Goal: Task Accomplishment & Management: Use online tool/utility

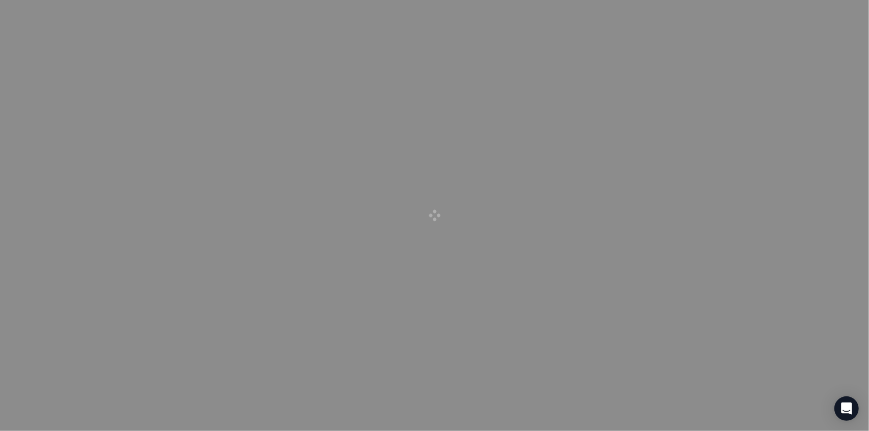
click at [485, 188] on div at bounding box center [434, 215] width 869 height 431
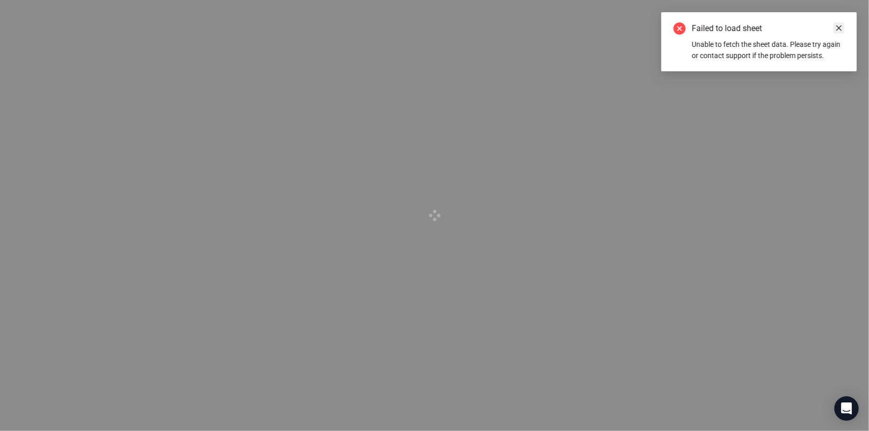
click at [840, 29] on icon "close" at bounding box center [840, 28] width 6 height 6
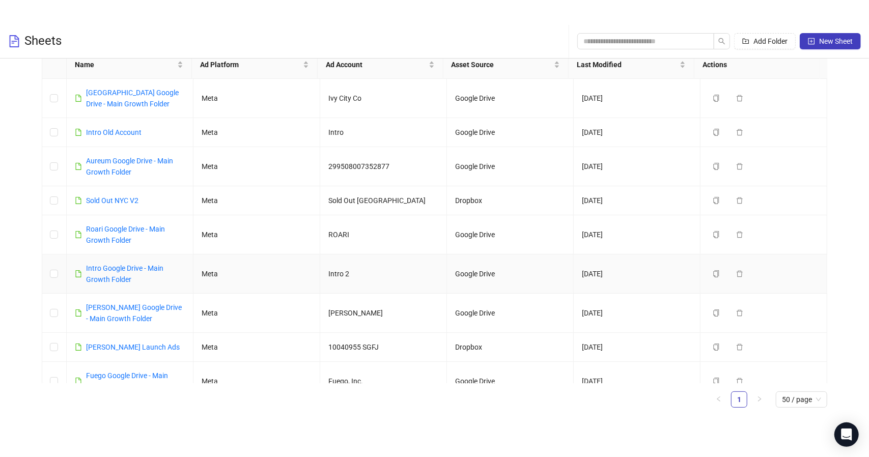
scroll to position [51, 0]
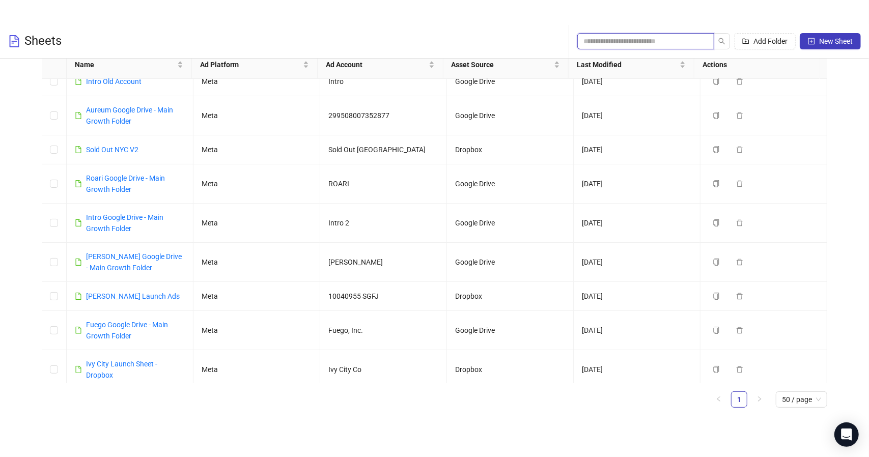
click at [601, 41] on input "search" at bounding box center [642, 41] width 117 height 11
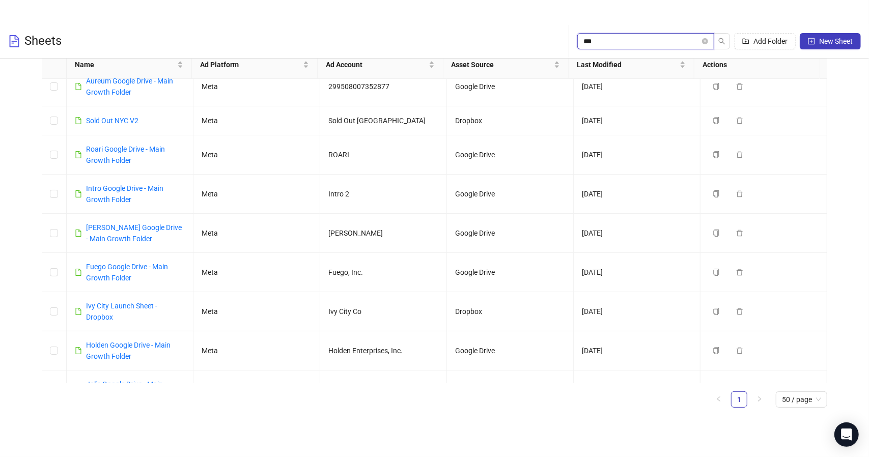
scroll to position [0, 0]
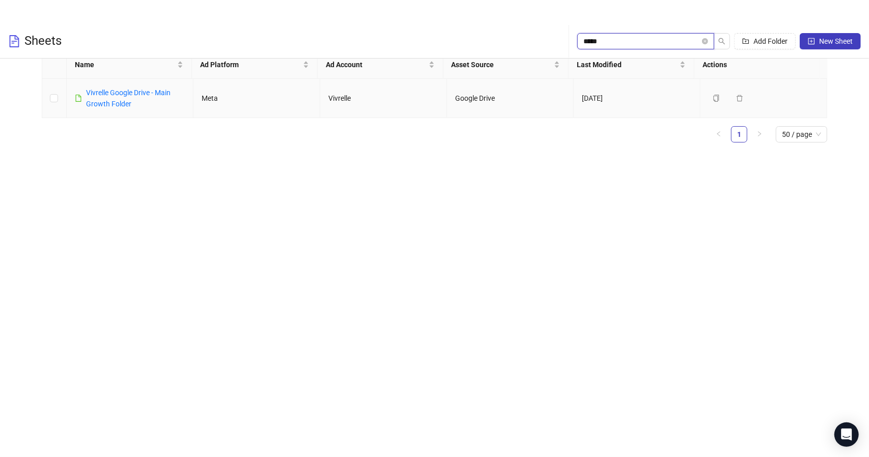
type input "*****"
click at [113, 108] on div "Vivrelle Google Drive - Main Growth Folder" at bounding box center [135, 98] width 99 height 22
click at [114, 104] on link "Vivrelle Google Drive - Main Growth Folder" at bounding box center [128, 98] width 85 height 19
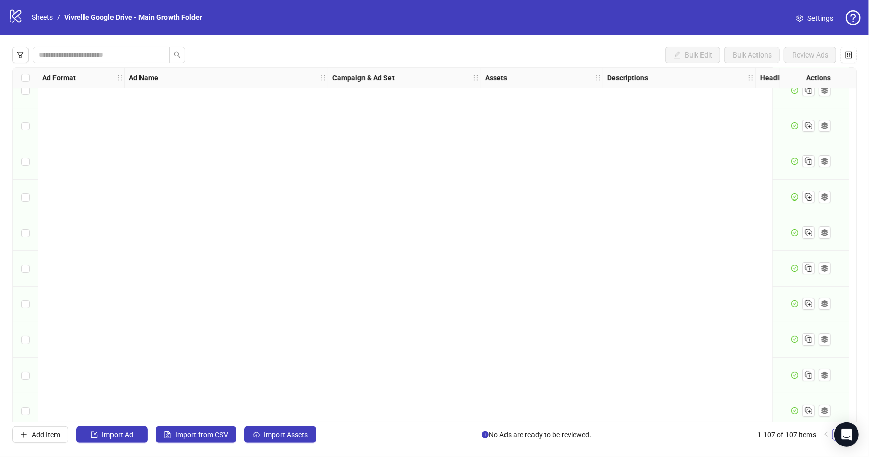
scroll to position [3484, 0]
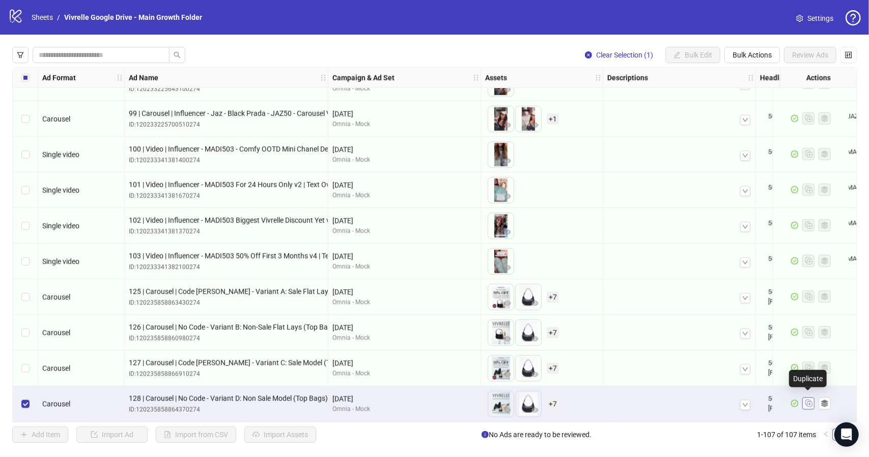
click at [810, 405] on line "Duplicate" at bounding box center [810, 405] width 3 height 0
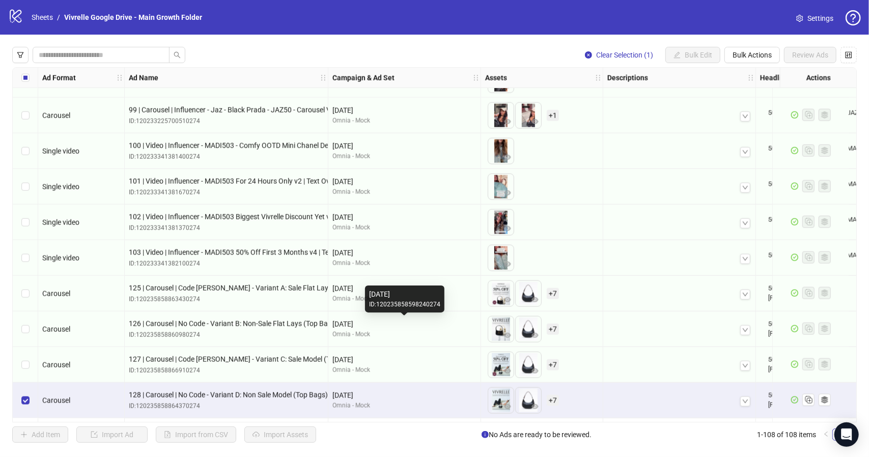
scroll to position [3520, 0]
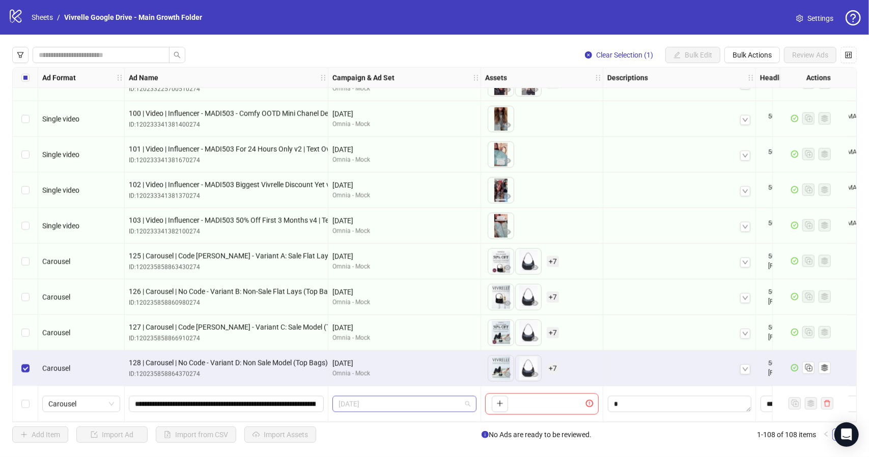
click at [406, 406] on span "[DATE]" at bounding box center [405, 404] width 132 height 15
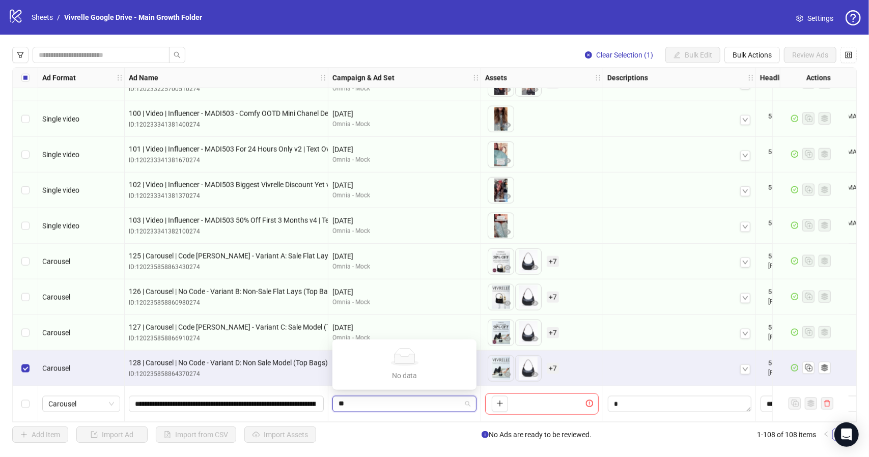
type input "*"
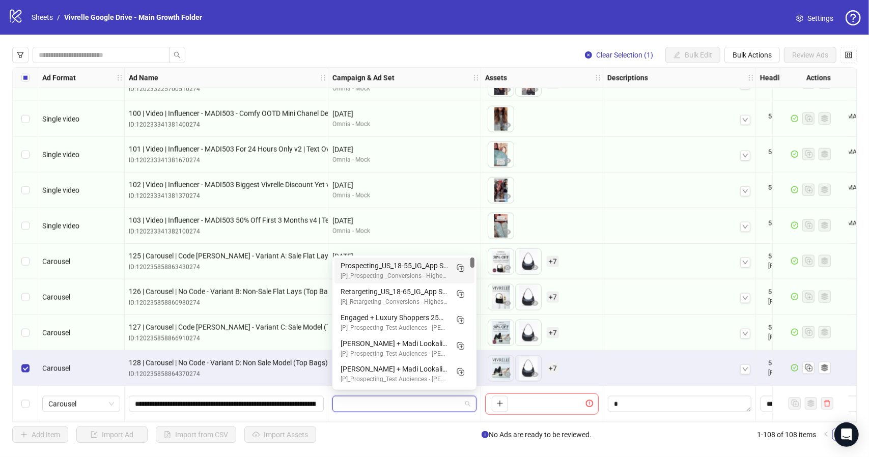
scroll to position [487, 0]
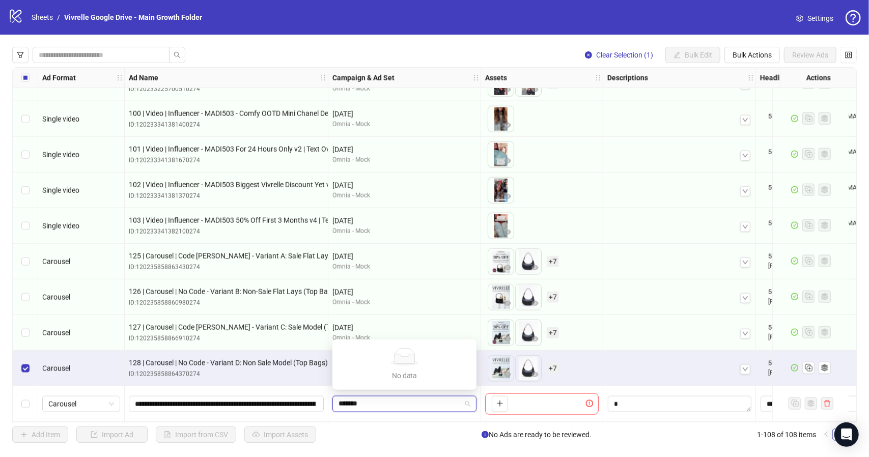
type input "*******"
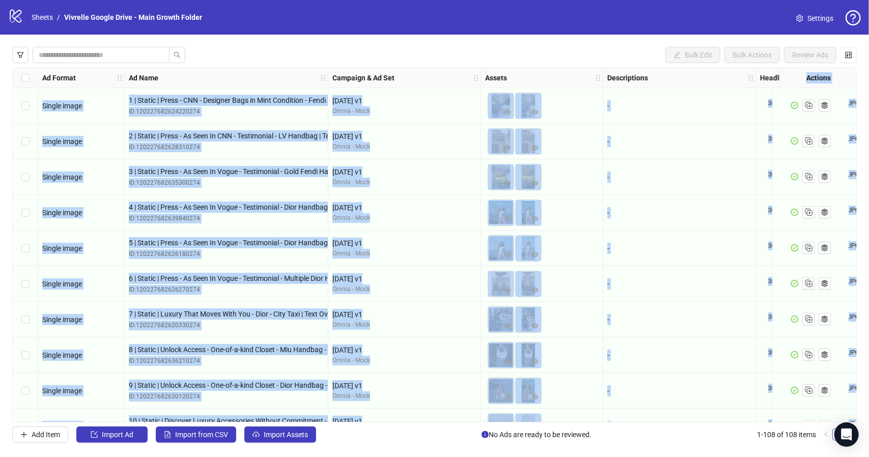
scroll to position [0, 322]
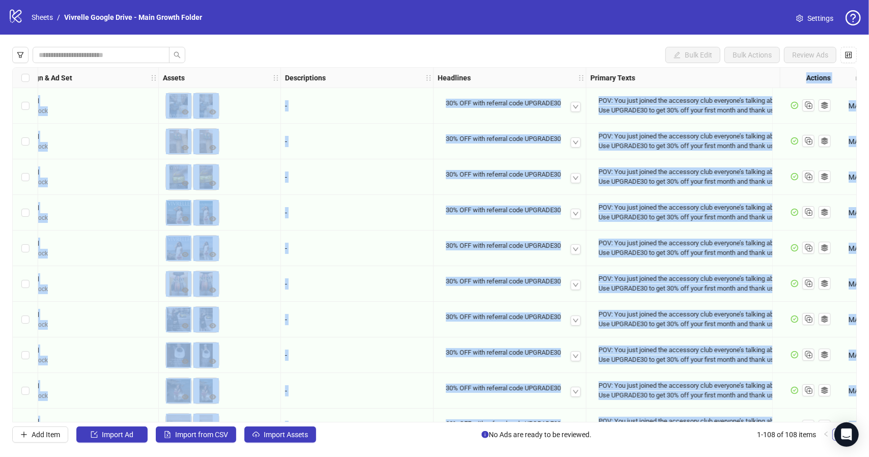
drag, startPoint x: 857, startPoint y: 83, endPoint x: 859, endPoint y: 244, distance: 160.9
click at [859, 244] on div "Bulk Edit Bulk Actions Review Ads Ad Format Ad Name Campaign & Ad Set Assets De…" at bounding box center [434, 245] width 869 height 421
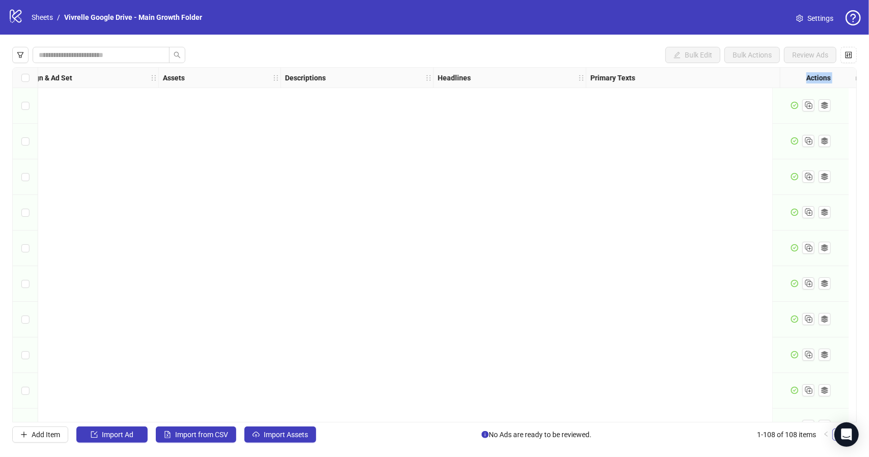
scroll to position [3520, 322]
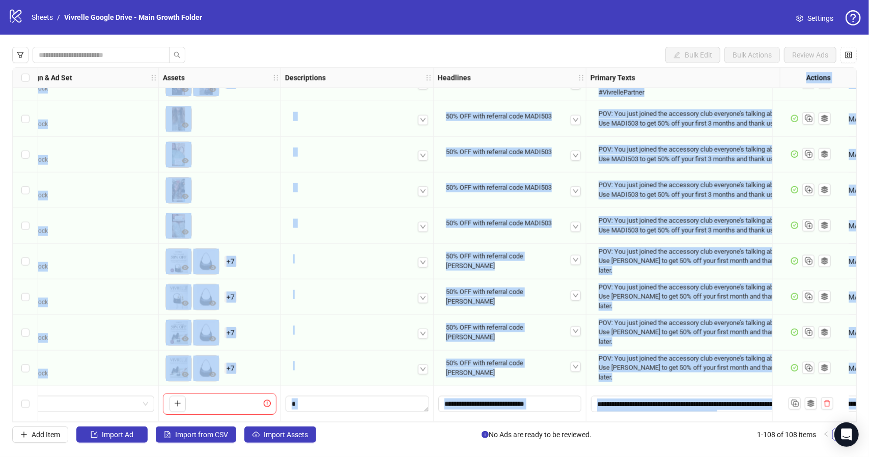
click at [402, 345] on div at bounding box center [357, 333] width 153 height 36
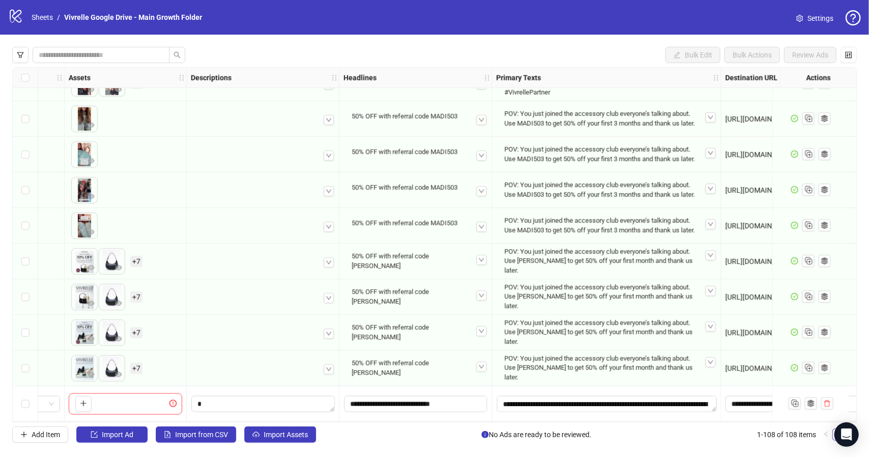
scroll to position [3520, 494]
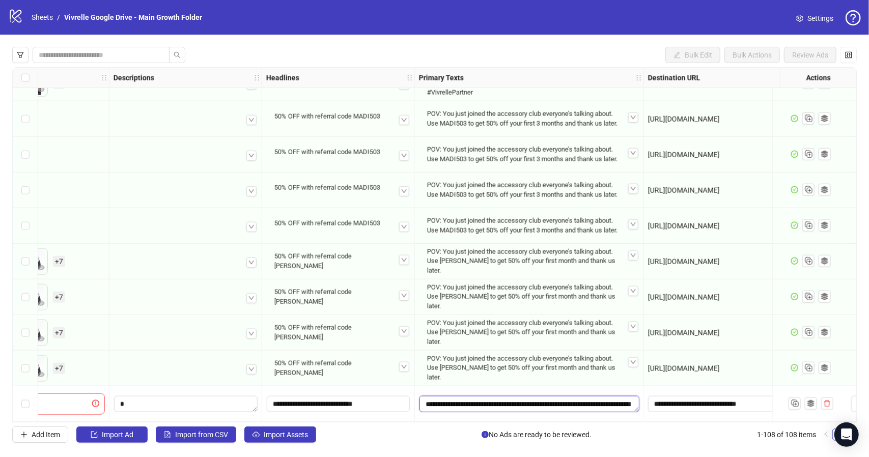
click at [618, 403] on textarea "**********" at bounding box center [530, 404] width 220 height 16
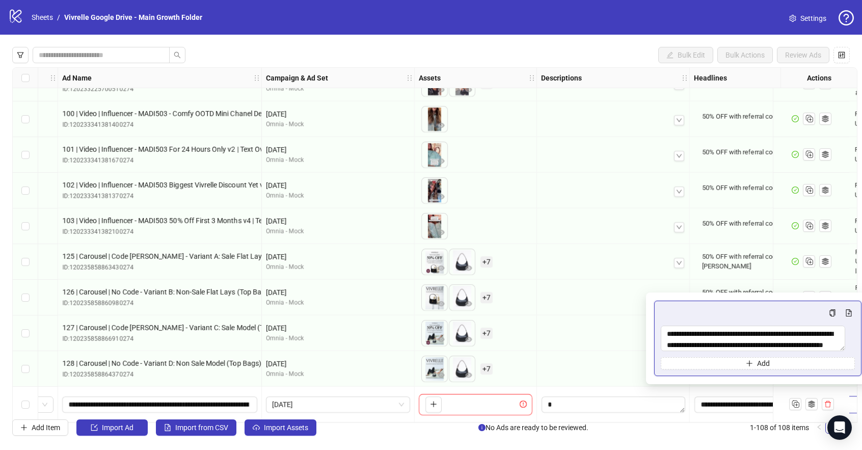
scroll to position [3520, 0]
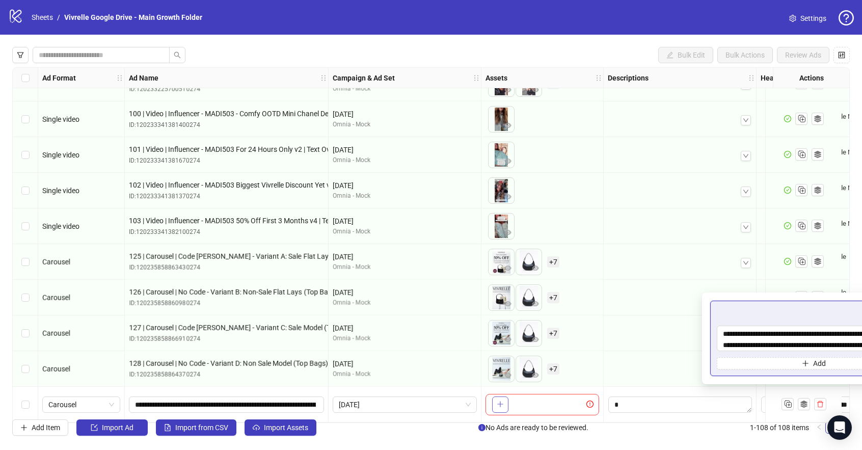
click at [499, 403] on div "Ad Format Ad Name Campaign & Ad Set Assets Descriptions Headlines Primary Texts…" at bounding box center [430, 244] width 837 height 355
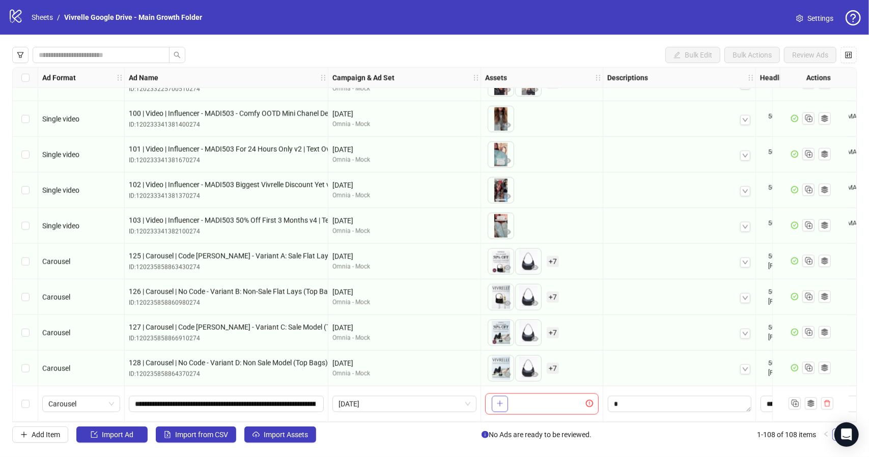
click at [502, 404] on icon "plus" at bounding box center [500, 404] width 6 height 1
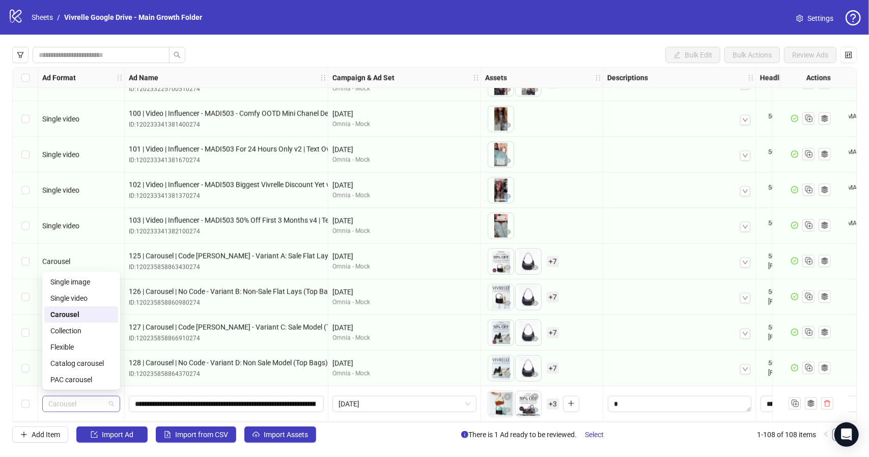
click at [112, 400] on span "Carousel" at bounding box center [81, 404] width 66 height 15
click at [110, 376] on div "PAC carousel" at bounding box center [81, 379] width 62 height 11
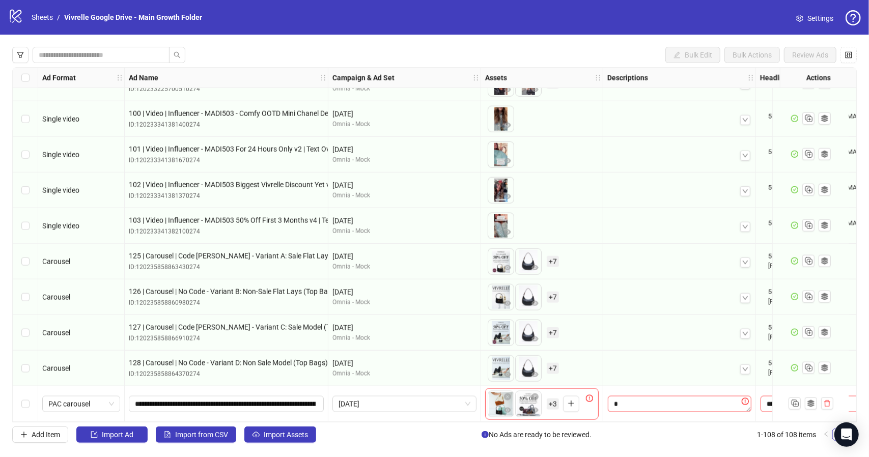
click at [556, 401] on span "+ 3" at bounding box center [553, 404] width 12 height 11
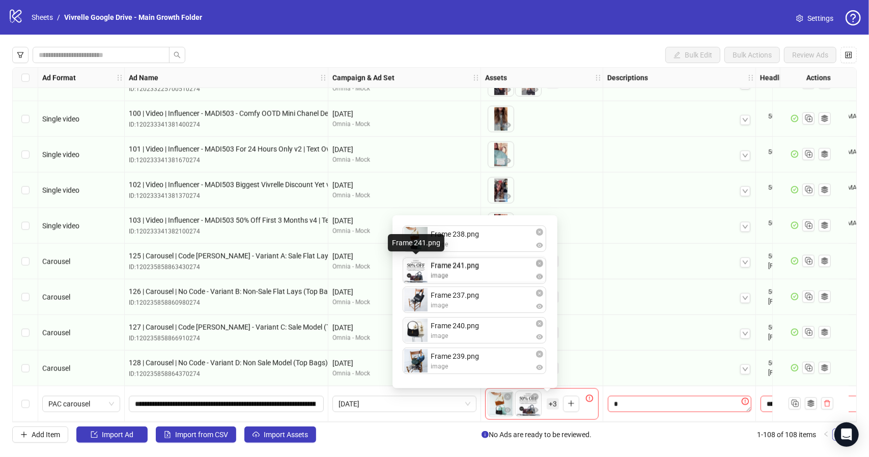
click at [415, 272] on div "Frame 238.png image Frame 241.png image Frame 237.png image Frame 240.png image…" at bounding box center [475, 302] width 153 height 161
drag, startPoint x: 415, startPoint y: 272, endPoint x: 422, endPoint y: 239, distance: 34.4
click at [422, 239] on div "Frame 238.png image Frame 241.png image Frame 237.png image Frame 240.png image…" at bounding box center [475, 302] width 153 height 161
drag, startPoint x: 417, startPoint y: 306, endPoint x: 418, endPoint y: 273, distance: 32.1
click at [418, 273] on div "Frame 241.png image Frame 238.png image Frame 237.png image Frame 240.png image…" at bounding box center [475, 302] width 153 height 161
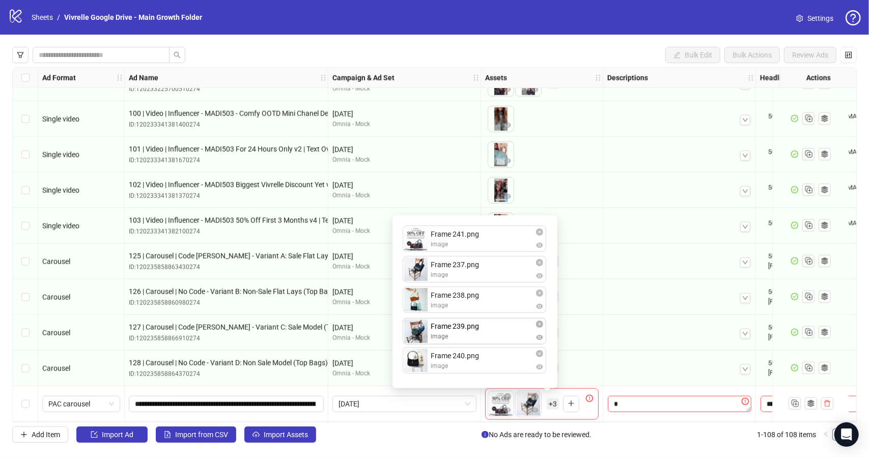
drag, startPoint x: 416, startPoint y: 361, endPoint x: 417, endPoint y: 335, distance: 25.5
click at [417, 335] on div "Frame 241.png image Frame 237.png image Frame 238.png image Frame 240.png image…" at bounding box center [475, 302] width 153 height 161
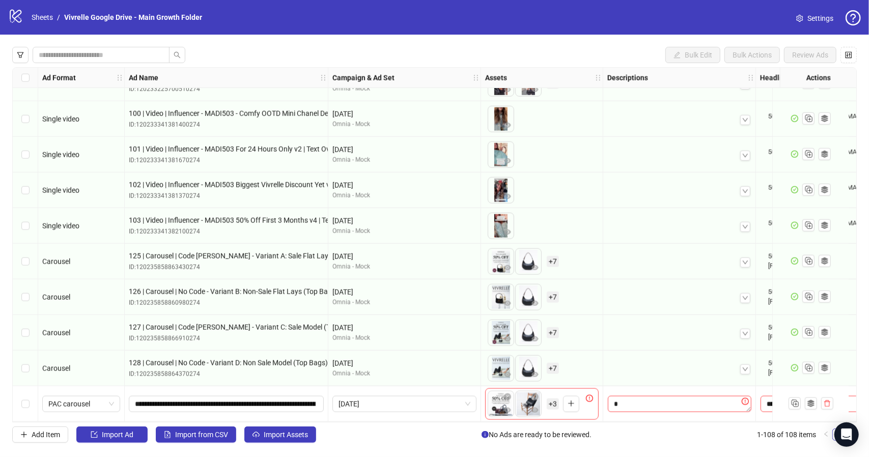
click at [630, 290] on div at bounding box center [680, 294] width 136 height 17
click at [632, 402] on textarea "Edit values" at bounding box center [680, 404] width 144 height 16
click at [641, 268] on div at bounding box center [680, 261] width 144 height 31
click at [568, 402] on icon "plus" at bounding box center [571, 403] width 7 height 7
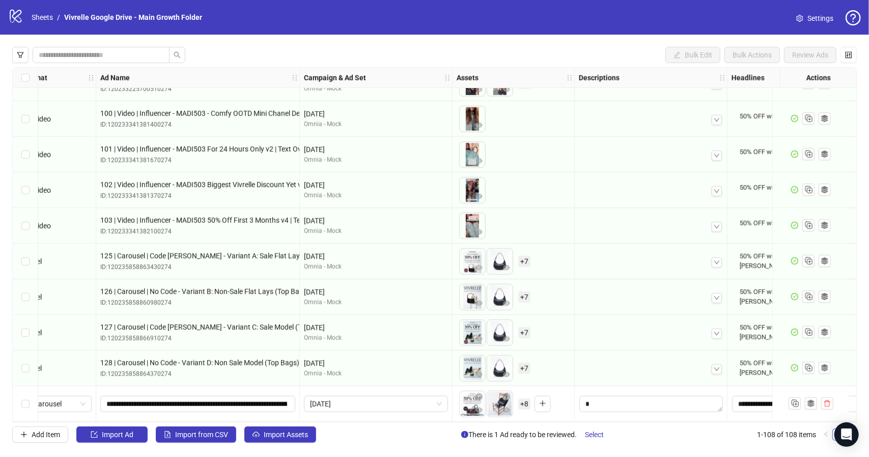
click at [525, 403] on span "+ 8" at bounding box center [524, 404] width 12 height 11
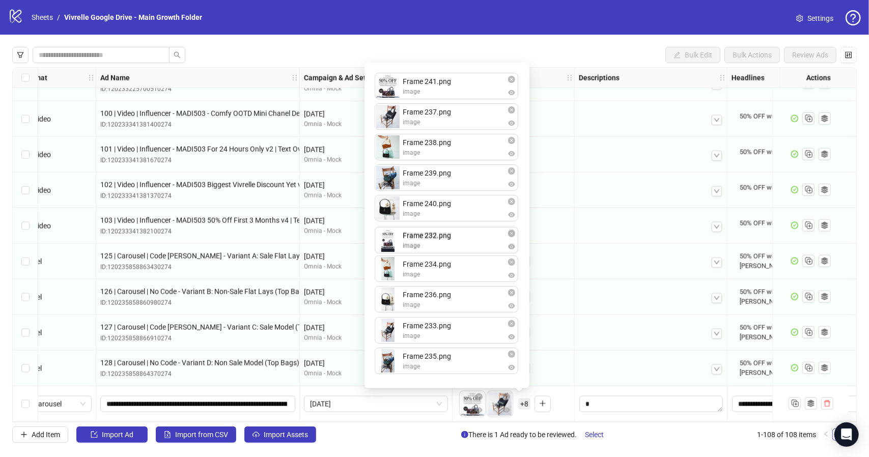
drag, startPoint x: 390, startPoint y: 302, endPoint x: 391, endPoint y: 249, distance: 53.0
click at [391, 249] on div "Frame 241.png image Frame 237.png image Frame 238.png image Frame 239.png image…" at bounding box center [447, 226] width 153 height 314
drag, startPoint x: 389, startPoint y: 367, endPoint x: 396, endPoint y: 282, distance: 85.8
click at [396, 282] on div "Frame 241.png image Frame 237.png image Frame 238.png image Frame 239.png image…" at bounding box center [447, 226] width 153 height 314
drag, startPoint x: 396, startPoint y: 366, endPoint x: 398, endPoint y: 337, distance: 29.6
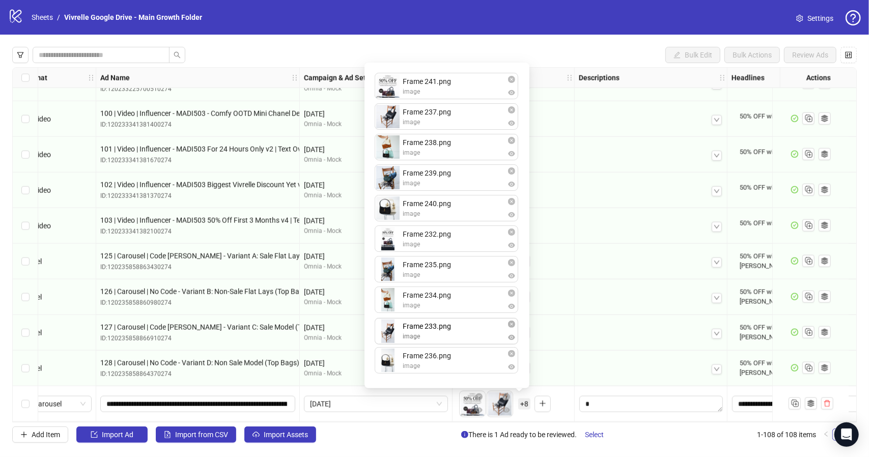
click at [398, 337] on div "Frame 241.png image Frame 237.png image Frame 238.png image Frame 239.png image…" at bounding box center [447, 226] width 153 height 314
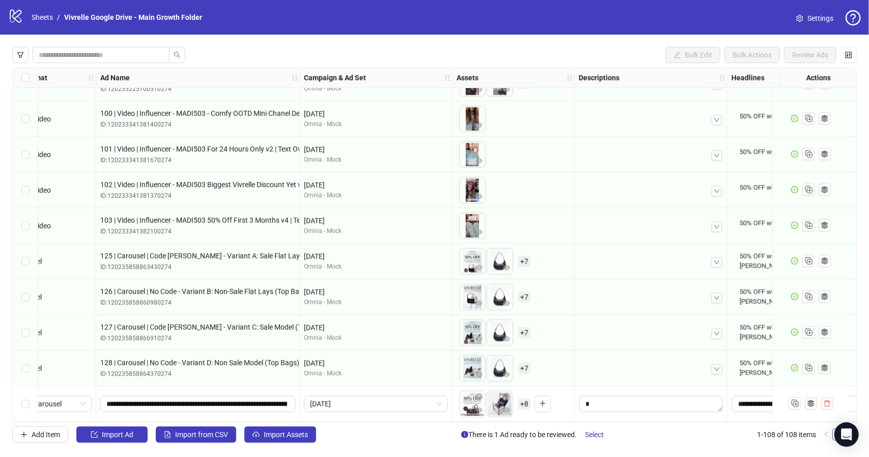
click at [578, 390] on div at bounding box center [651, 405] width 153 height 36
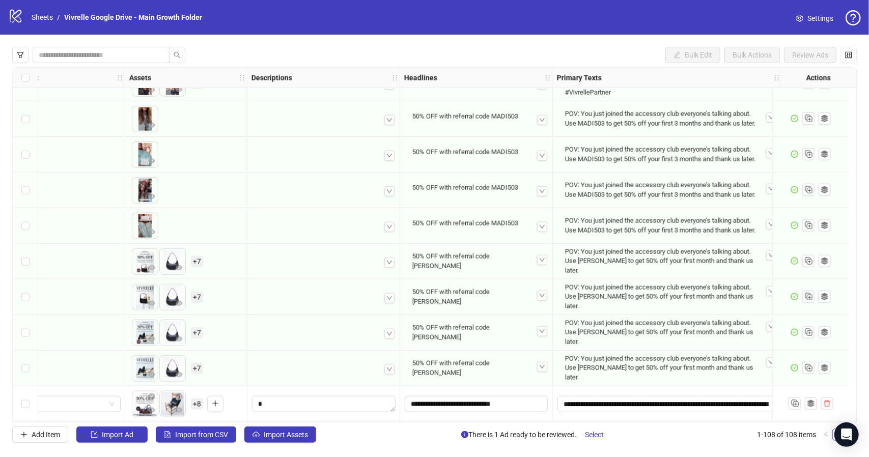
scroll to position [3520, 0]
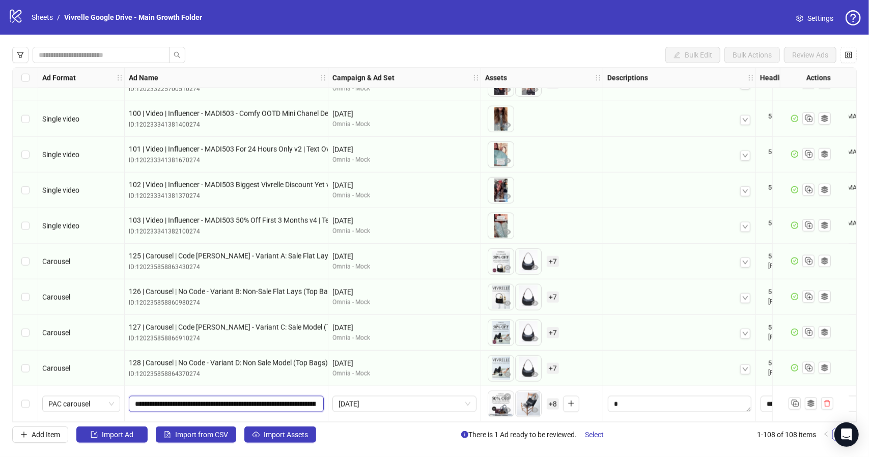
click at [231, 402] on input "**********" at bounding box center [225, 404] width 181 height 11
paste input "text"
type input "**********"
click at [798, 405] on button "button" at bounding box center [795, 404] width 12 height 12
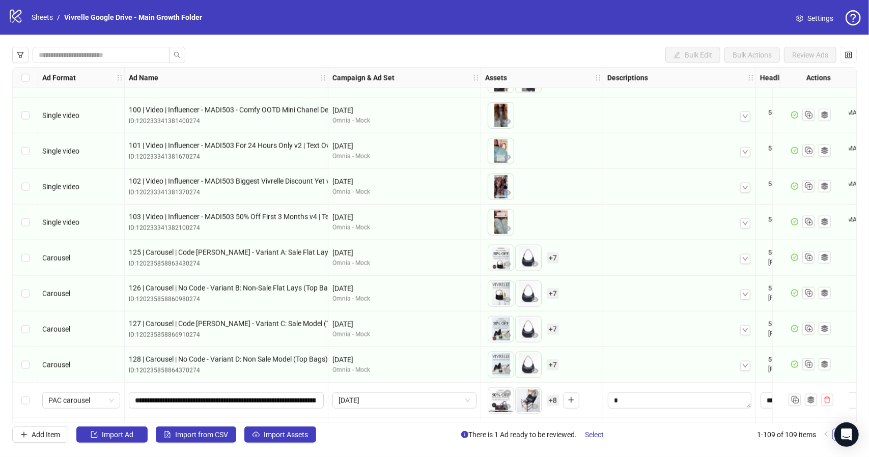
scroll to position [3555, 0]
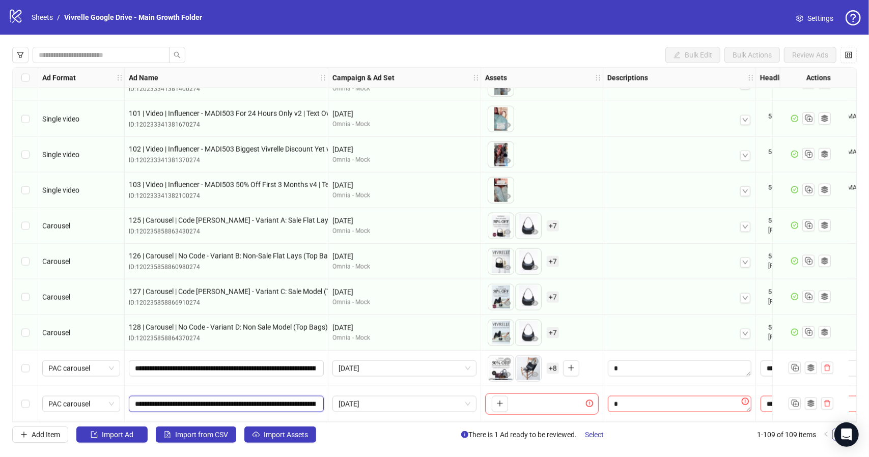
click at [276, 401] on input "**********" at bounding box center [225, 404] width 181 height 11
paste input "**"
type input "**********"
click at [408, 366] on span "[DATE]" at bounding box center [405, 368] width 132 height 15
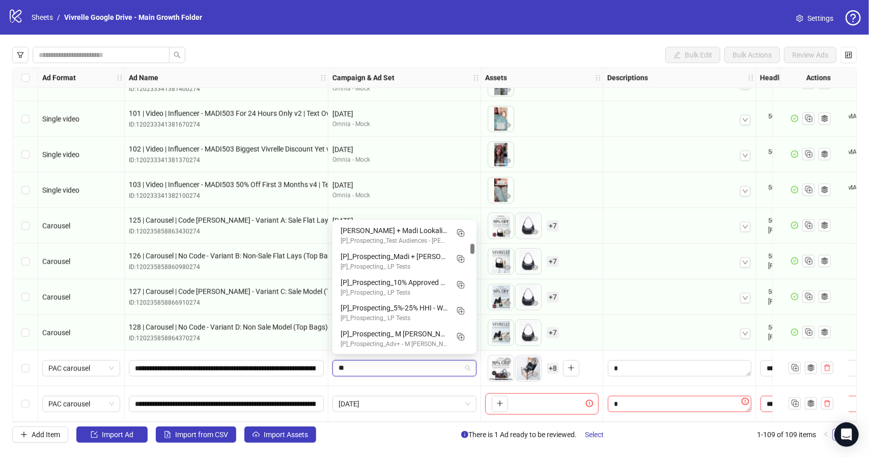
scroll to position [0, 0]
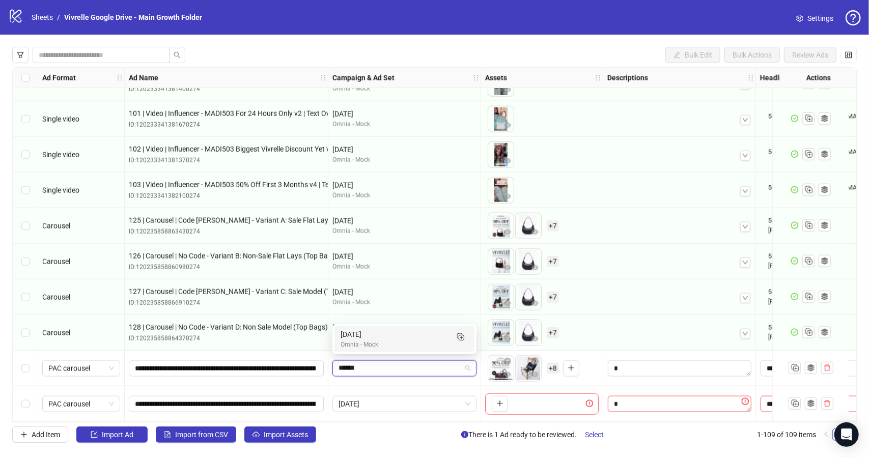
type input "*******"
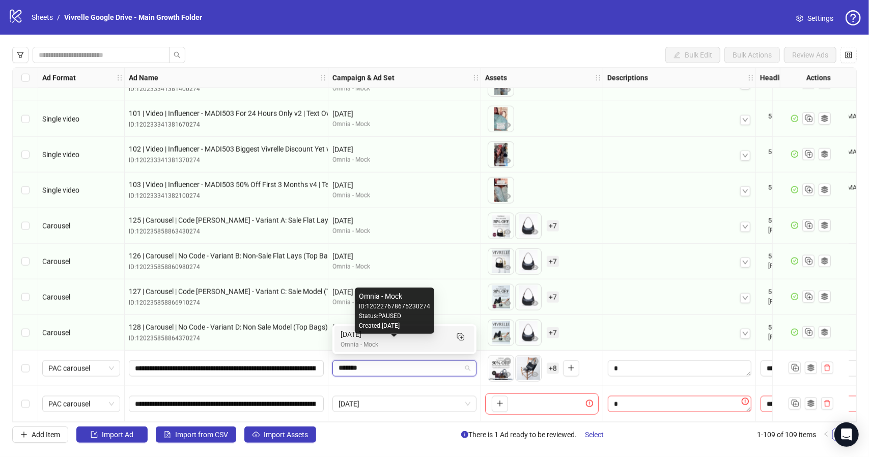
click at [417, 349] on div "Omnia - Mock" at bounding box center [394, 345] width 107 height 10
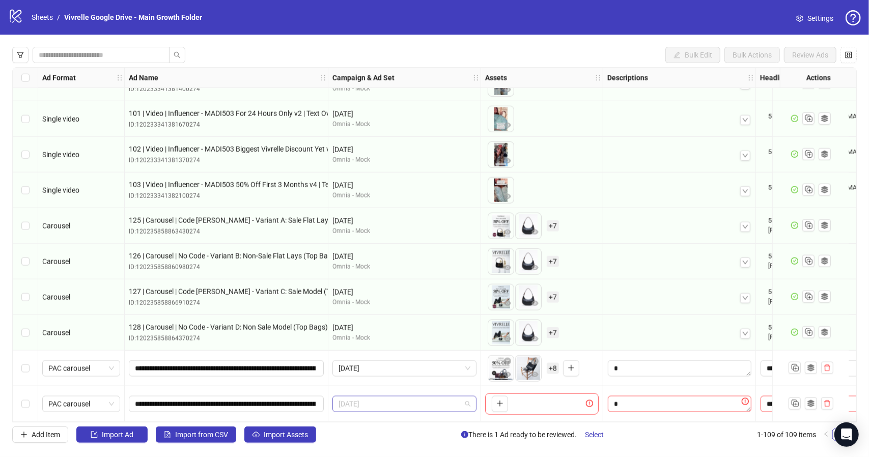
scroll to position [493, 0]
click at [414, 399] on span "[DATE]" at bounding box center [405, 404] width 132 height 15
type input "*******"
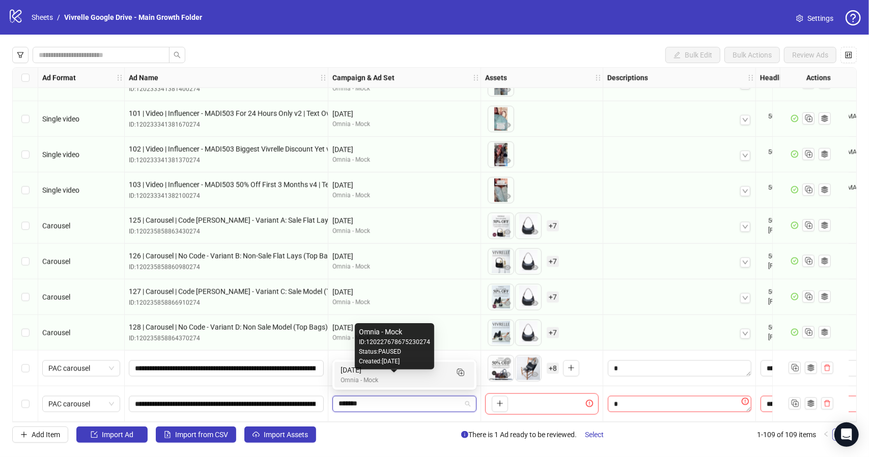
click at [413, 382] on div "Omnia - Mock" at bounding box center [394, 381] width 107 height 10
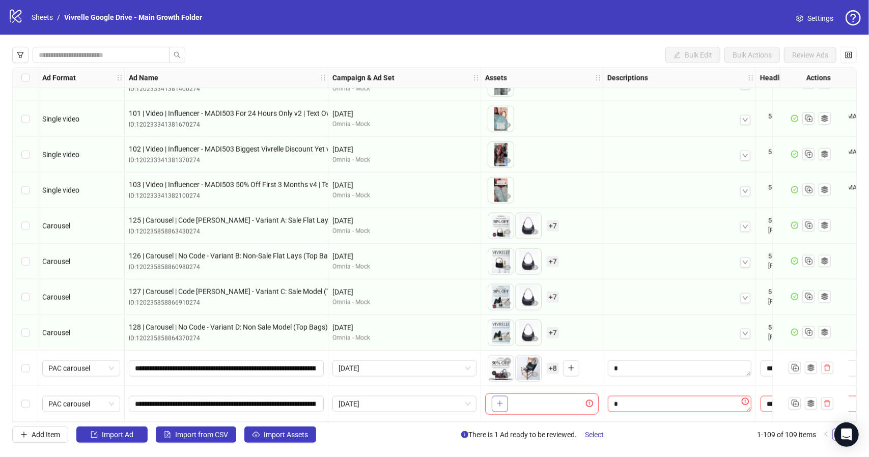
click at [500, 401] on icon "plus" at bounding box center [500, 403] width 7 height 7
click at [554, 402] on span "+ 8" at bounding box center [553, 404] width 12 height 11
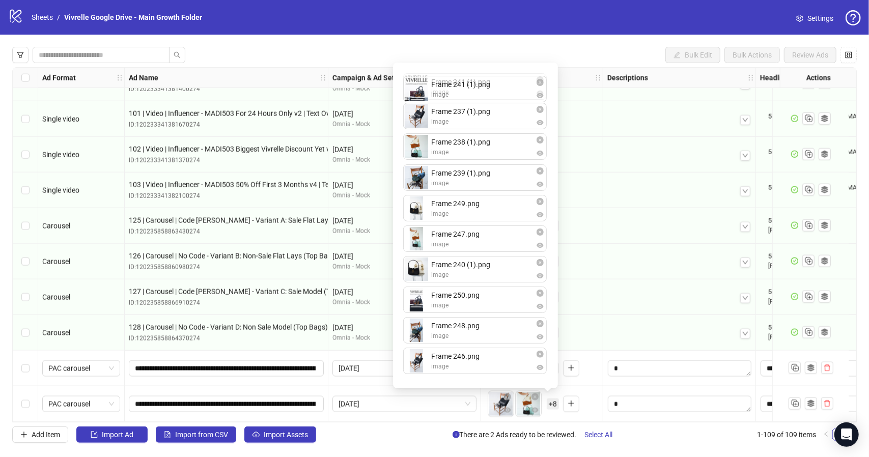
drag, startPoint x: 411, startPoint y: 150, endPoint x: 415, endPoint y: 85, distance: 65.3
click at [415, 85] on div "Frame 237 (1).png image Frame 238 (1).png image Frame 241 (1).png image Frame 2…" at bounding box center [475, 226] width 153 height 314
drag, startPoint x: 420, startPoint y: 159, endPoint x: 423, endPoint y: 127, distance: 31.7
click at [423, 127] on div "Frame 241 (1).png image Frame 237 (1).png image Frame 238 (1).png image Frame 2…" at bounding box center [475, 226] width 153 height 314
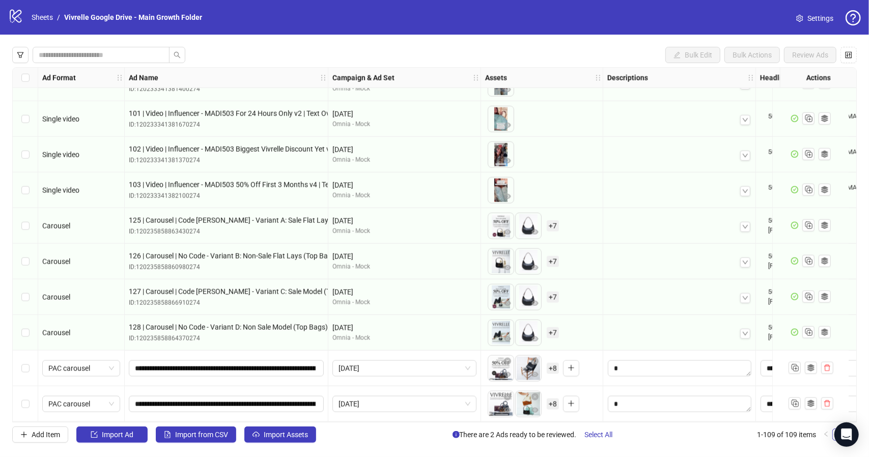
click at [570, 227] on div "To pick up a draggable item, press the space bar. While dragging, use the arrow…" at bounding box center [542, 226] width 114 height 32
click at [553, 403] on span "+ 8" at bounding box center [553, 404] width 12 height 11
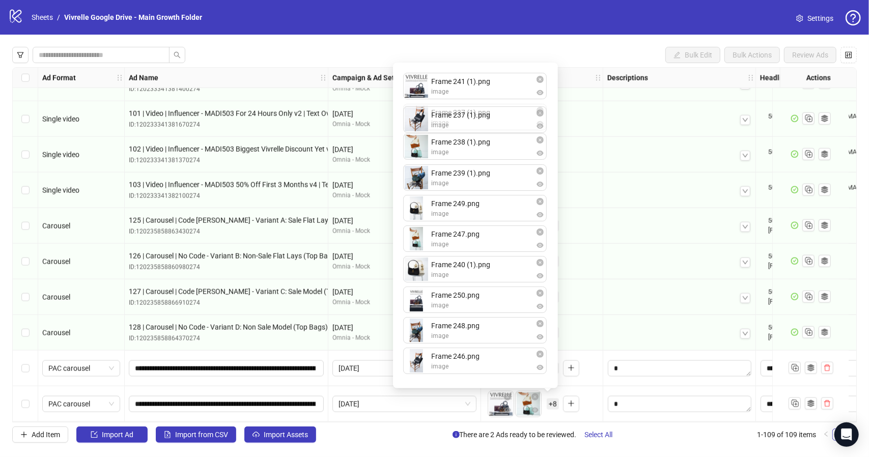
drag, startPoint x: 417, startPoint y: 153, endPoint x: 417, endPoint y: 127, distance: 26.0
click at [417, 127] on div "Frame 241 (1).png image Frame 238 (1).png image Frame 237 (1).png image Frame 2…" at bounding box center [475, 226] width 153 height 314
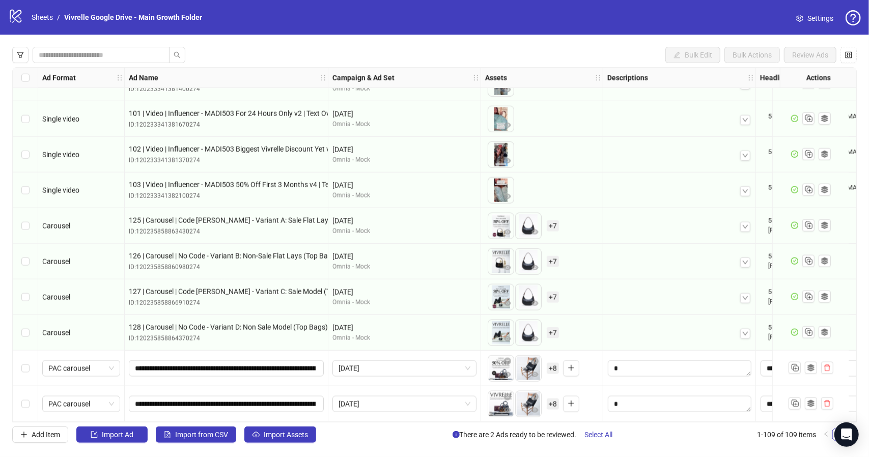
click at [584, 254] on div "To pick up a draggable item, press the space bar. While dragging, use the arrow…" at bounding box center [542, 262] width 114 height 32
click at [553, 367] on span "+ 8" at bounding box center [553, 368] width 12 height 11
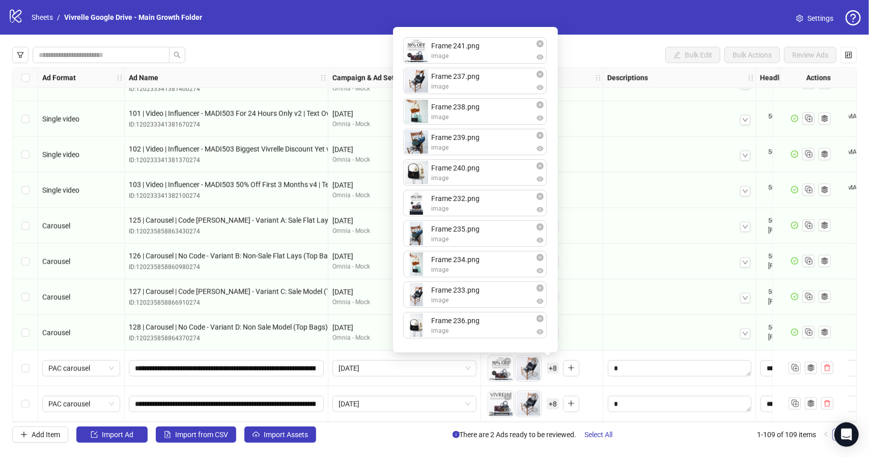
click at [550, 400] on span "+ 8" at bounding box center [553, 404] width 12 height 11
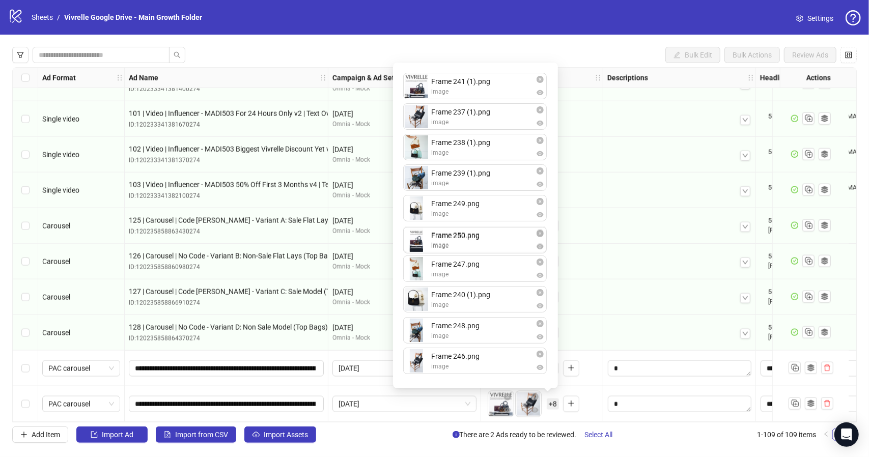
drag, startPoint x: 464, startPoint y: 310, endPoint x: 473, endPoint y: 250, distance: 60.7
click at [473, 250] on div "Frame 241 (1).png image Frame 237 (1).png image Frame 238 (1).png image Frame 2…" at bounding box center [475, 226] width 153 height 314
drag, startPoint x: 469, startPoint y: 363, endPoint x: 475, endPoint y: 270, distance: 93.4
click at [475, 270] on div "Frame 241 (1).png image Frame 237 (1).png image Frame 238 (1).png image Frame 2…" at bounding box center [475, 226] width 153 height 314
drag, startPoint x: 495, startPoint y: 338, endPoint x: 495, endPoint y: 373, distance: 35.1
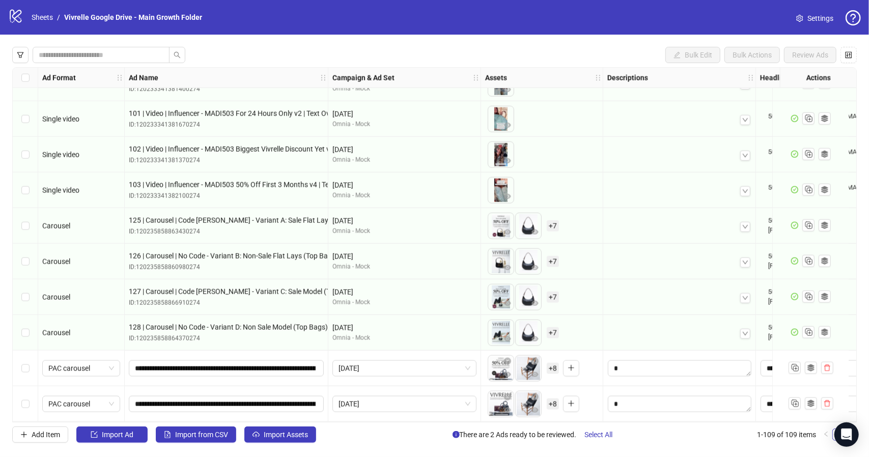
click at [610, 271] on div at bounding box center [680, 261] width 144 height 31
click at [30, 369] on div "Select row 108" at bounding box center [25, 369] width 25 height 36
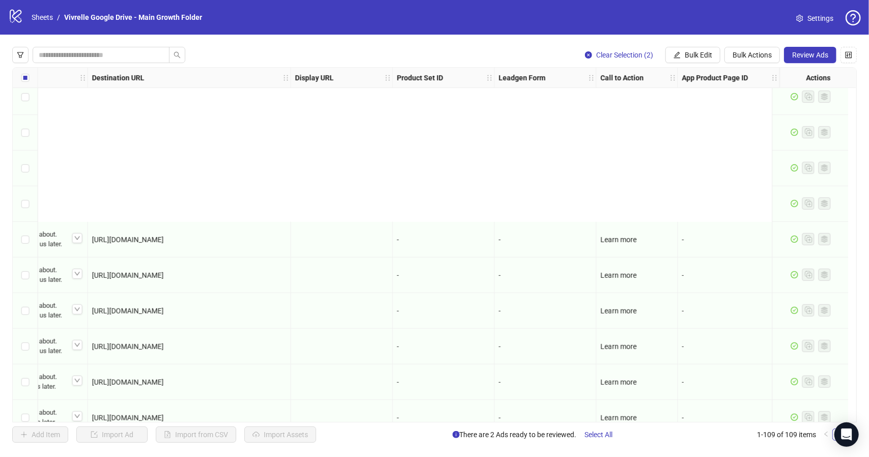
scroll to position [3555, 1057]
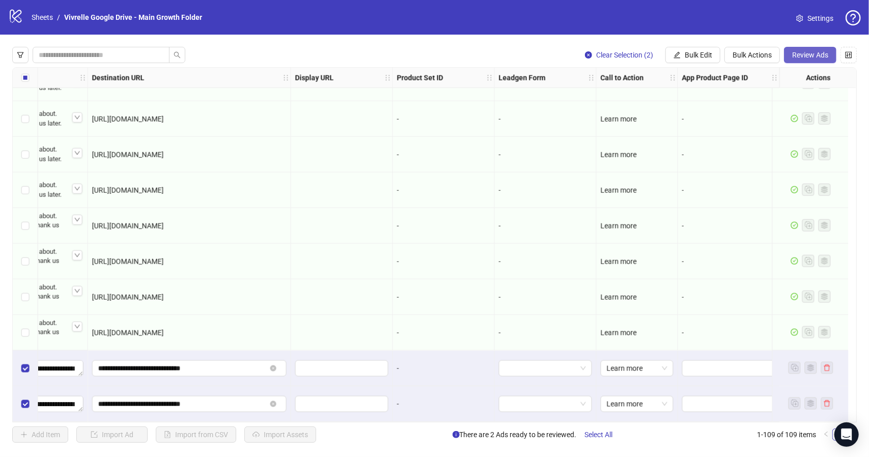
click at [822, 55] on span "Review Ads" at bounding box center [810, 55] width 36 height 8
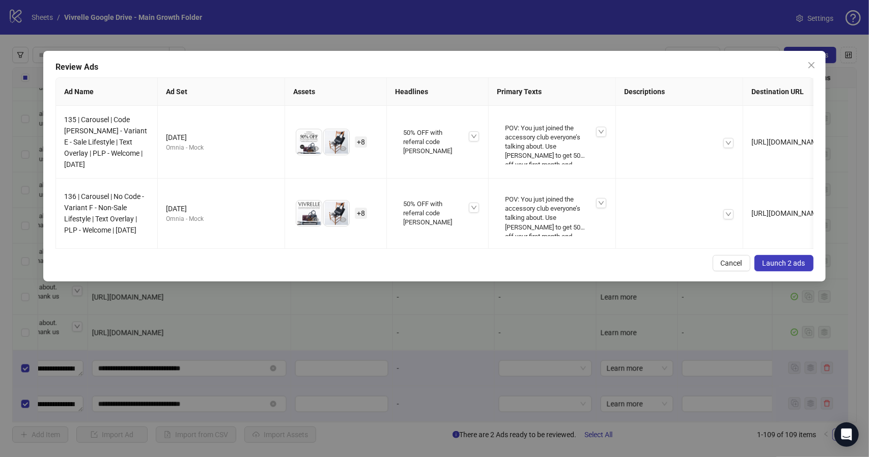
click at [792, 267] on span "Launch 2 ads" at bounding box center [784, 263] width 43 height 8
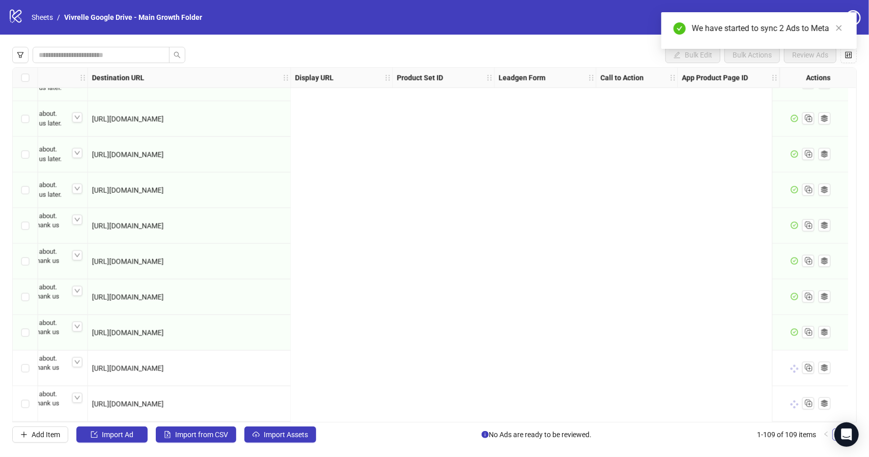
scroll to position [3555, 0]
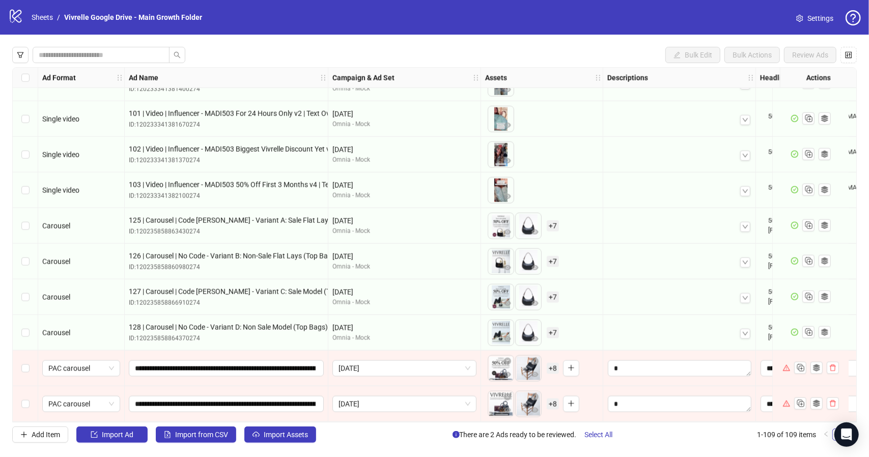
click at [29, 364] on div "Select row 108" at bounding box center [25, 369] width 25 height 36
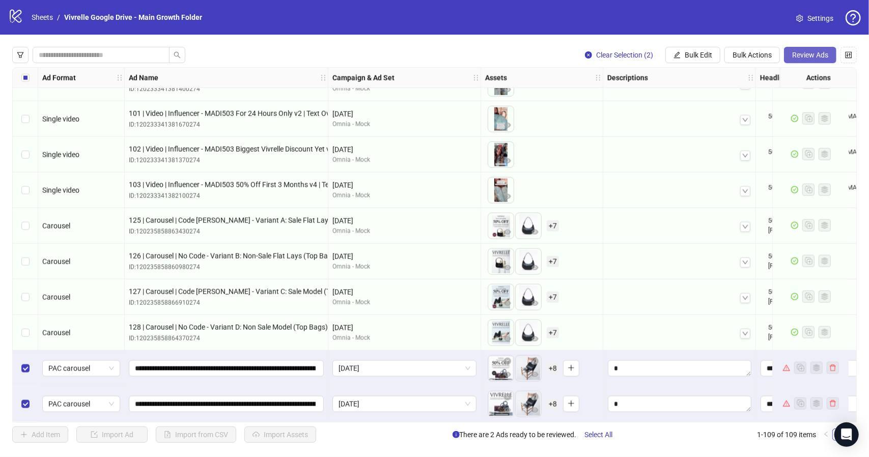
click at [811, 58] on span "Review Ads" at bounding box center [810, 55] width 36 height 8
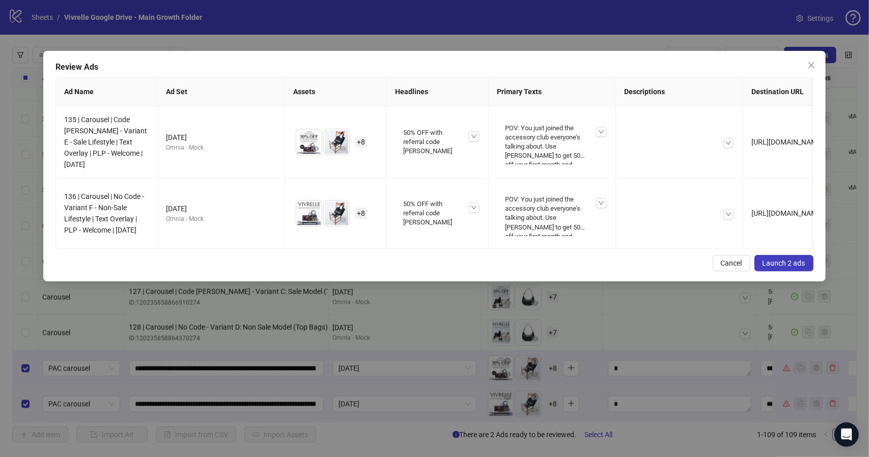
click at [787, 267] on span "Launch 2 ads" at bounding box center [784, 263] width 43 height 8
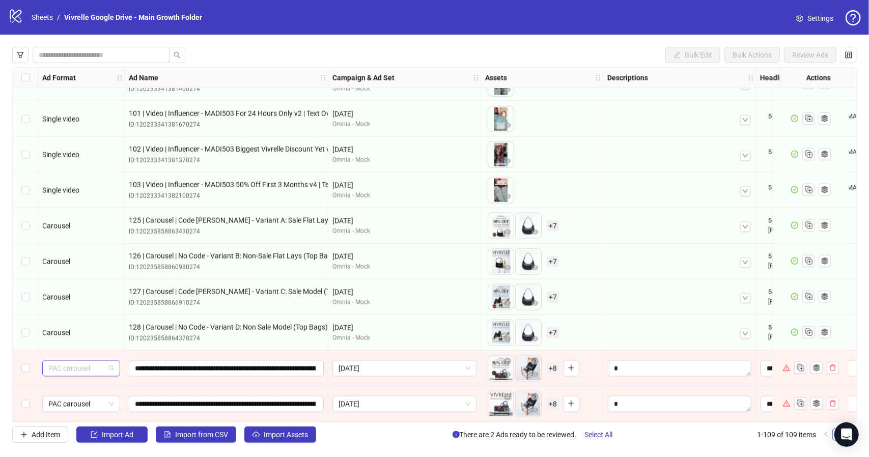
click at [81, 364] on span "PAC carousel" at bounding box center [81, 368] width 66 height 15
drag, startPoint x: 80, startPoint y: 363, endPoint x: 32, endPoint y: 358, distance: 48.1
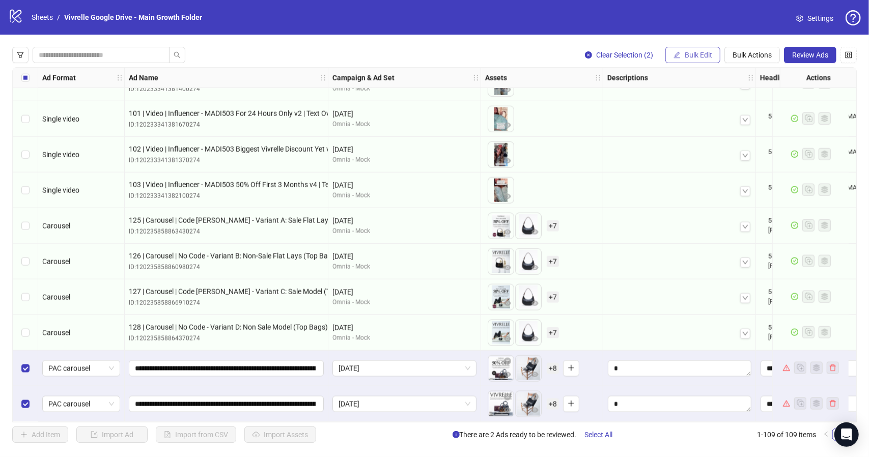
click at [711, 51] on span "Bulk Edit" at bounding box center [699, 55] width 28 height 8
click at [774, 56] on button "Bulk Actions" at bounding box center [753, 55] width 56 height 16
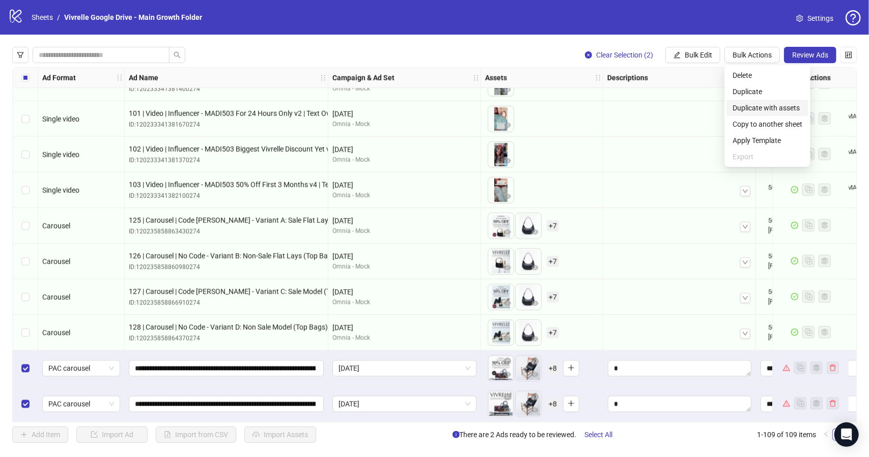
click at [774, 106] on span "Duplicate with assets" at bounding box center [768, 107] width 70 height 11
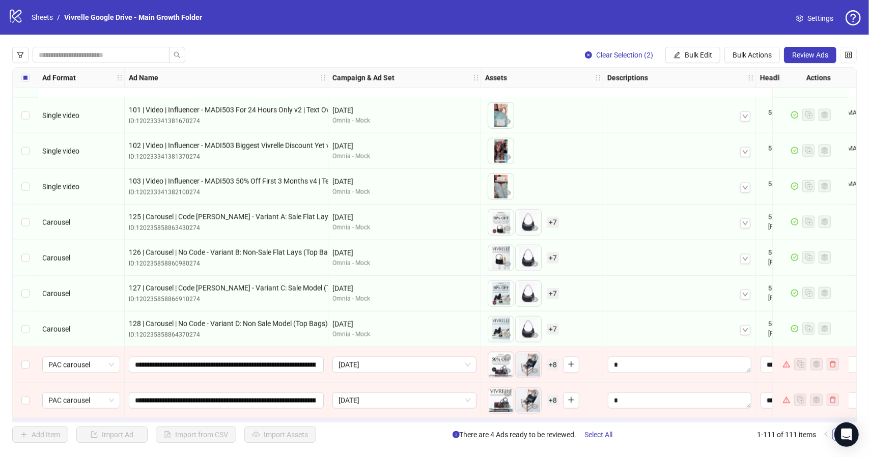
scroll to position [3627, 0]
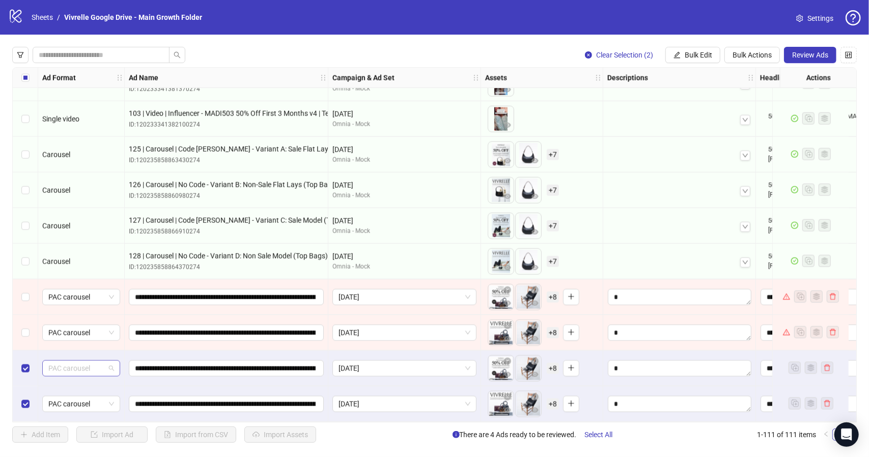
click at [101, 366] on span "PAC carousel" at bounding box center [81, 368] width 66 height 15
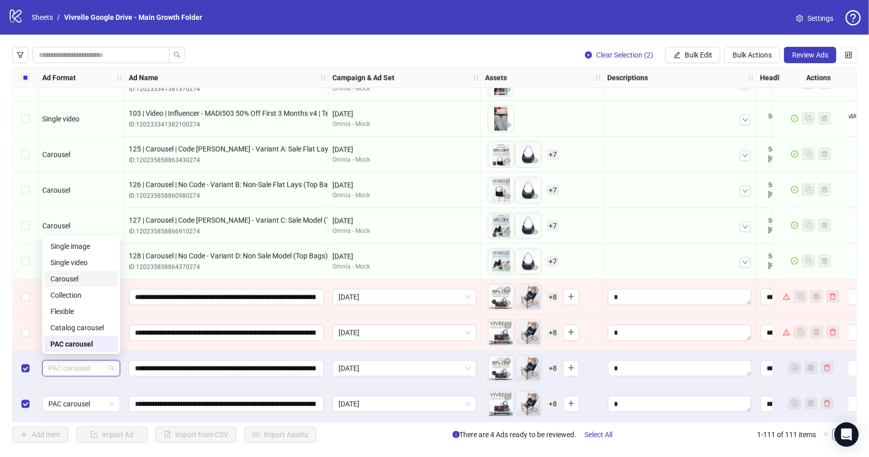
click at [95, 281] on div "Carousel" at bounding box center [81, 278] width 62 height 11
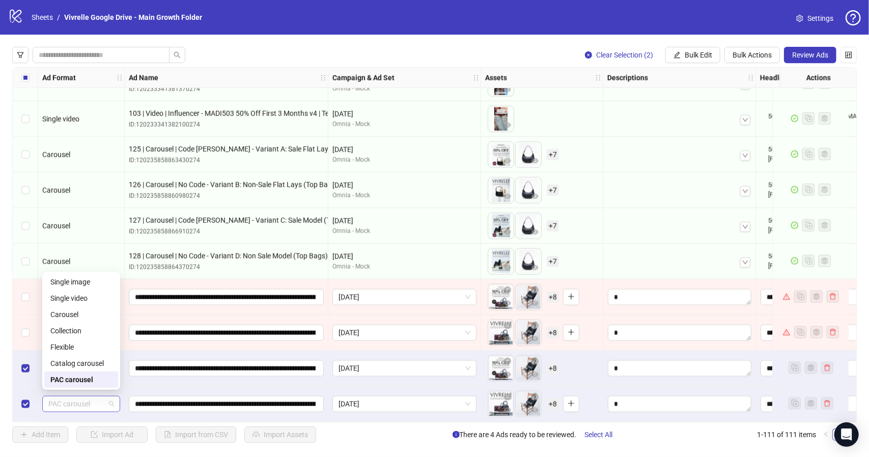
click at [91, 404] on span "PAC carousel" at bounding box center [81, 404] width 66 height 15
click at [97, 312] on div "Carousel" at bounding box center [81, 314] width 62 height 11
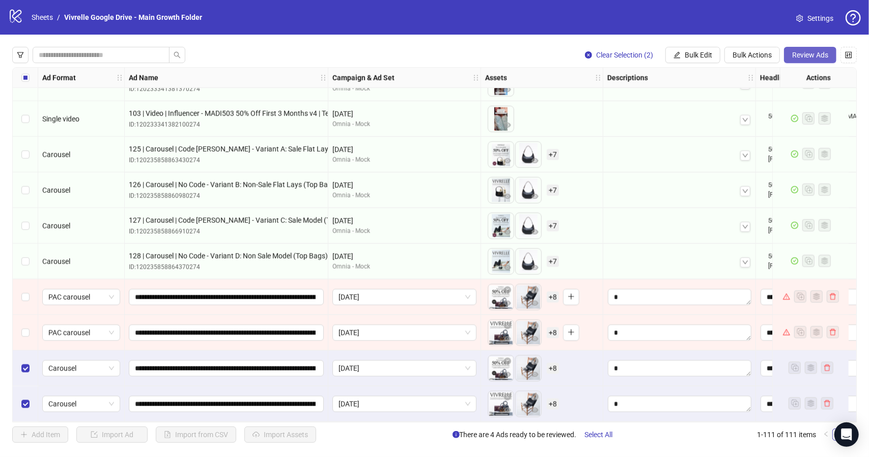
click at [818, 49] on button "Review Ads" at bounding box center [810, 55] width 52 height 16
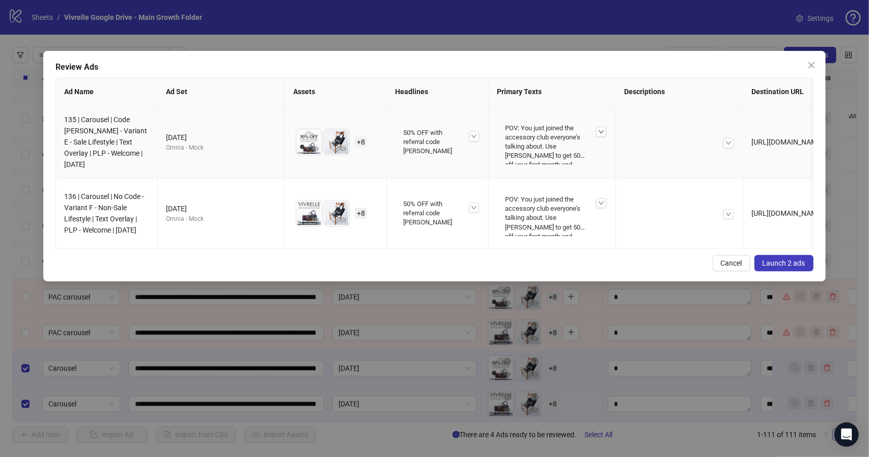
click at [603, 131] on icon "down" at bounding box center [601, 132] width 5 height 4
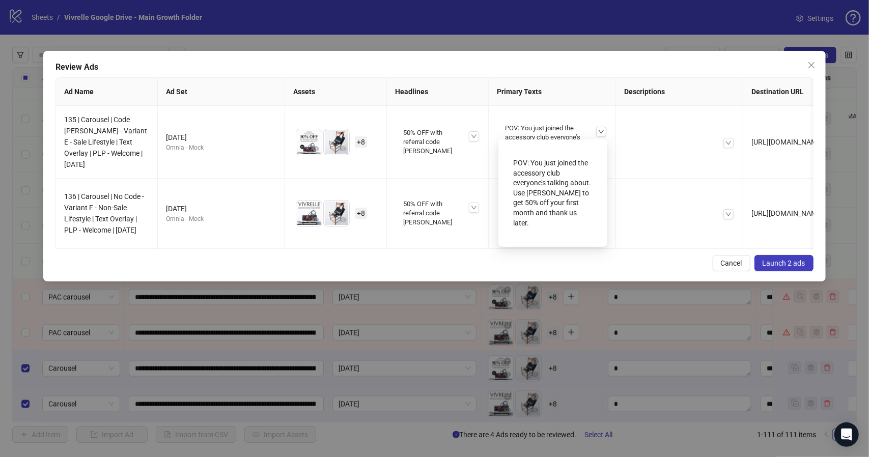
click at [789, 267] on span "Launch 2 ads" at bounding box center [784, 263] width 43 height 8
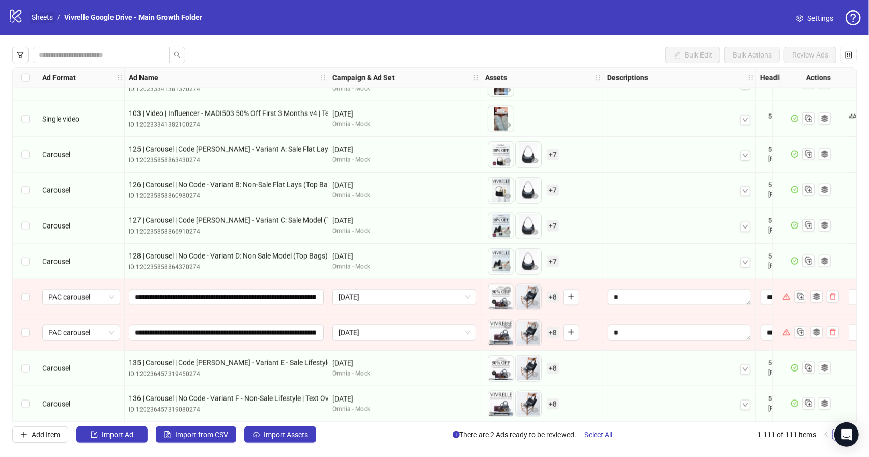
click at [41, 16] on link "Sheets" at bounding box center [42, 17] width 25 height 11
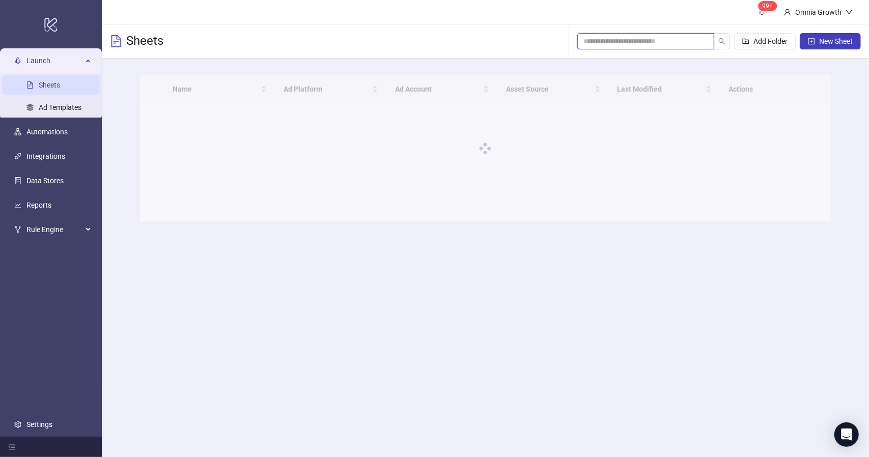
click at [628, 38] on input "search" at bounding box center [642, 41] width 117 height 11
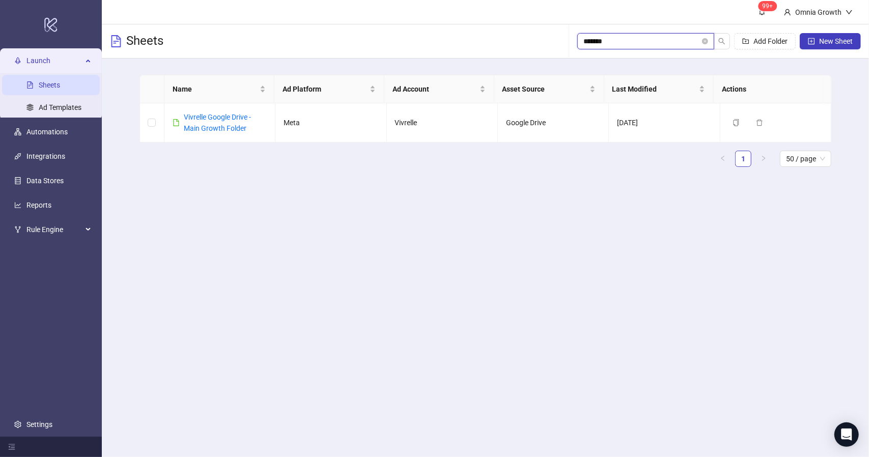
type input "********"
type input "******"
click at [222, 124] on link "Vivrelle Google Drive - Main Growth Folder" at bounding box center [217, 122] width 67 height 19
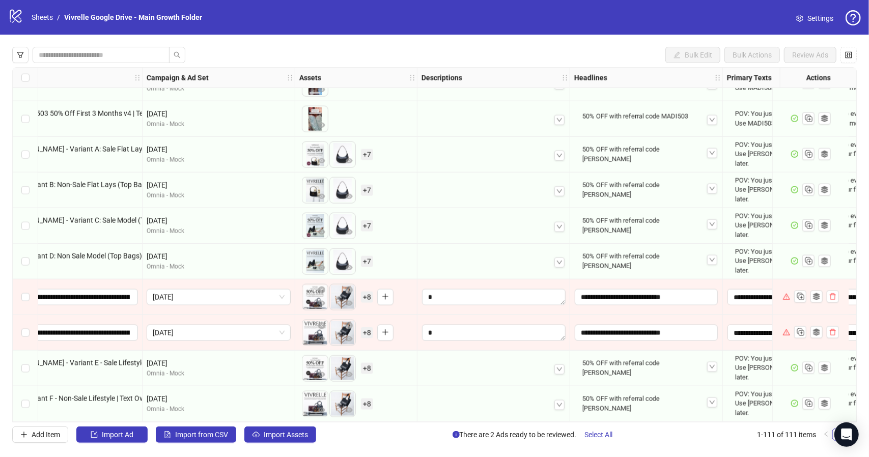
scroll to position [3624, 0]
